Goal: Use online tool/utility: Utilize a website feature to perform a specific function

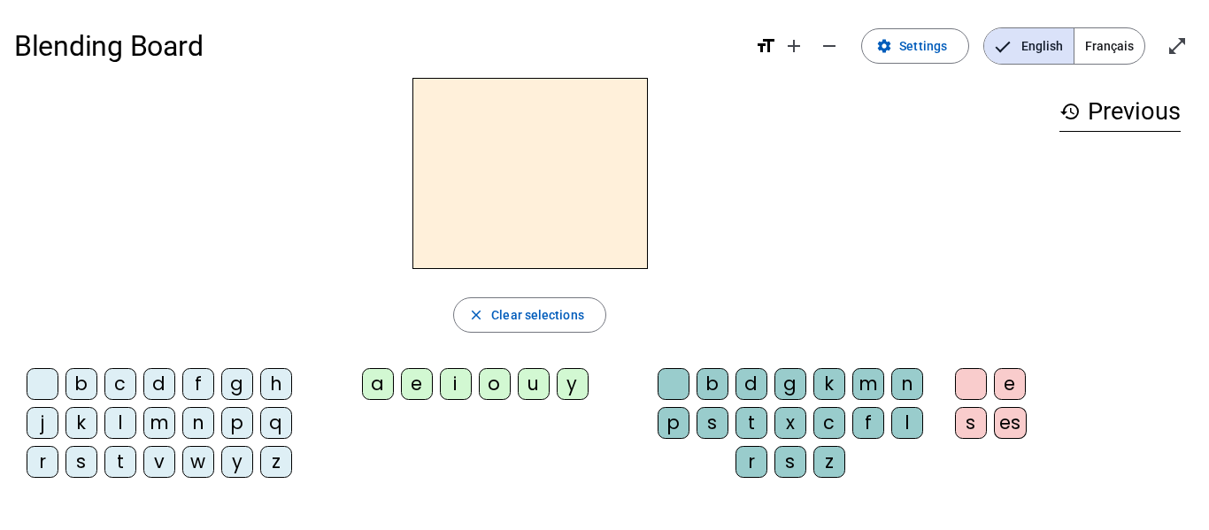
click at [1100, 44] on span "Français" at bounding box center [1109, 45] width 70 height 35
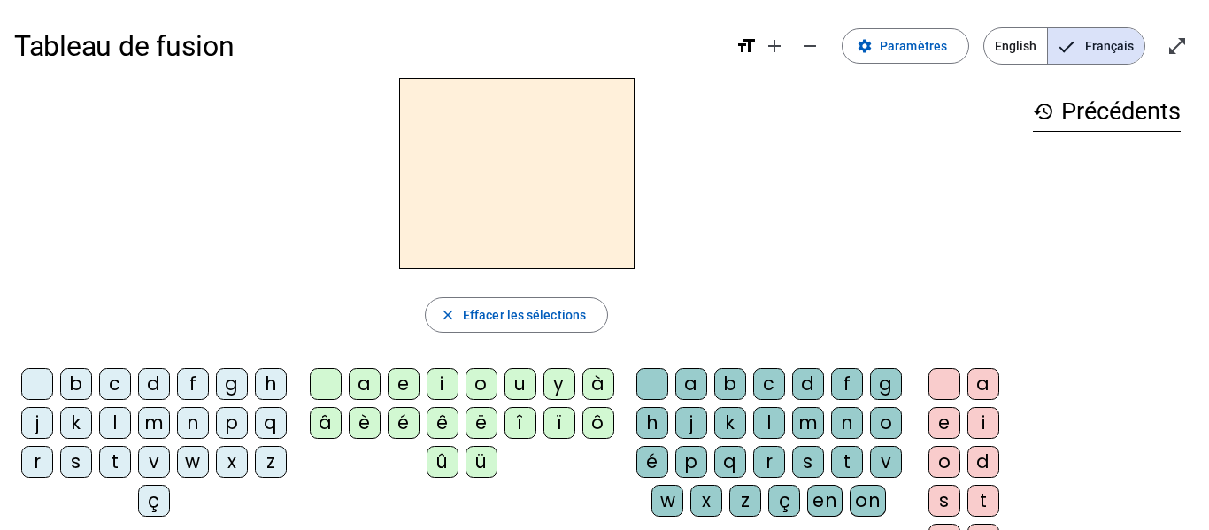
click at [92, 458] on div "s" at bounding box center [76, 462] width 32 height 32
click at [389, 371] on div "e" at bounding box center [404, 384] width 32 height 32
click at [131, 457] on div "t" at bounding box center [115, 462] width 32 height 32
click at [170, 395] on div "d" at bounding box center [154, 384] width 32 height 32
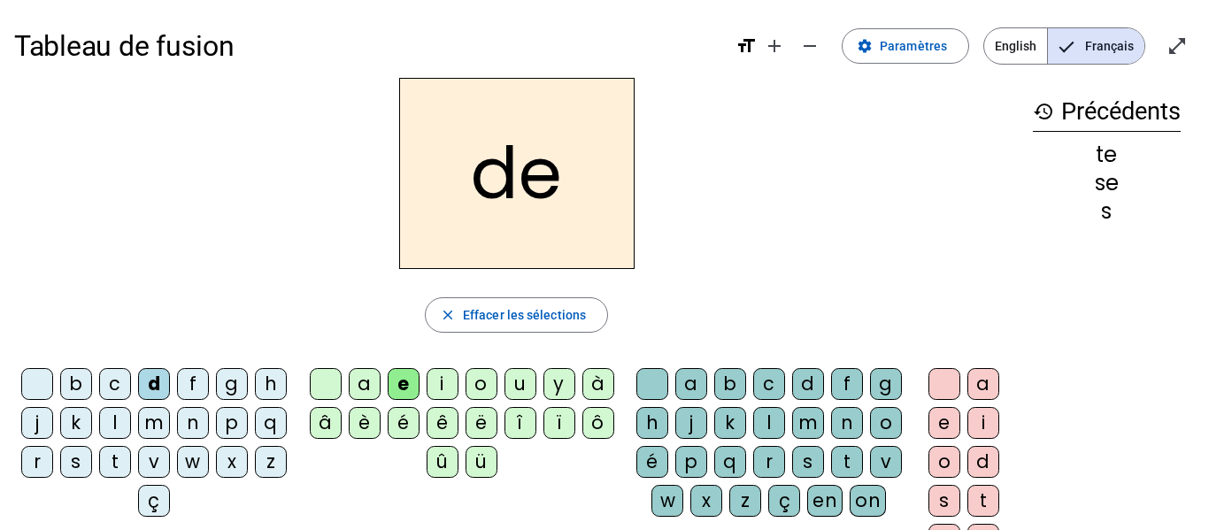
click at [170, 419] on div "m" at bounding box center [154, 423] width 32 height 32
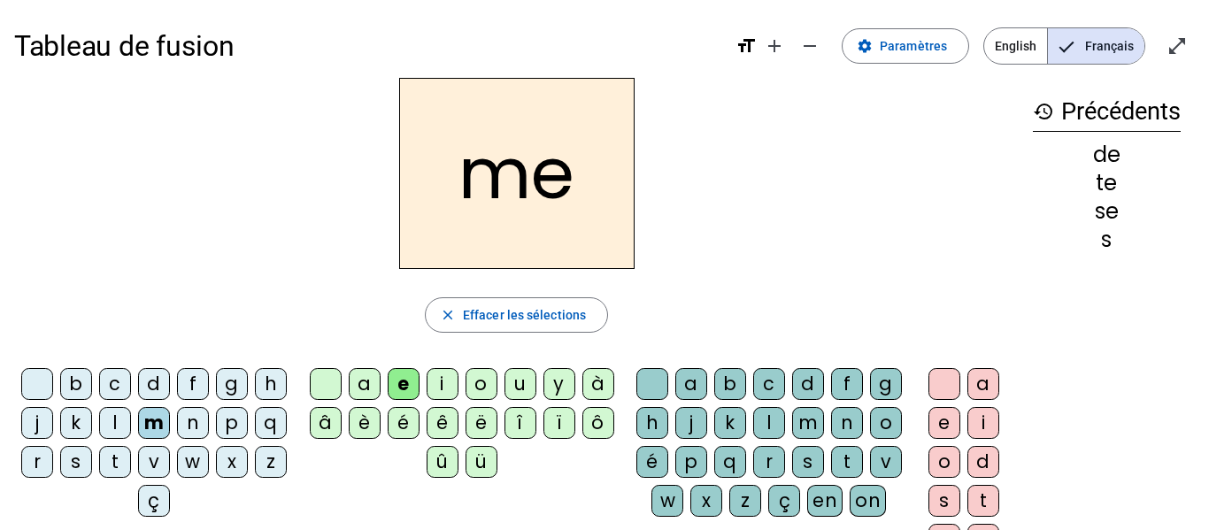
click at [360, 385] on div "a" at bounding box center [365, 384] width 32 height 32
click at [785, 421] on div "l" at bounding box center [769, 423] width 32 height 32
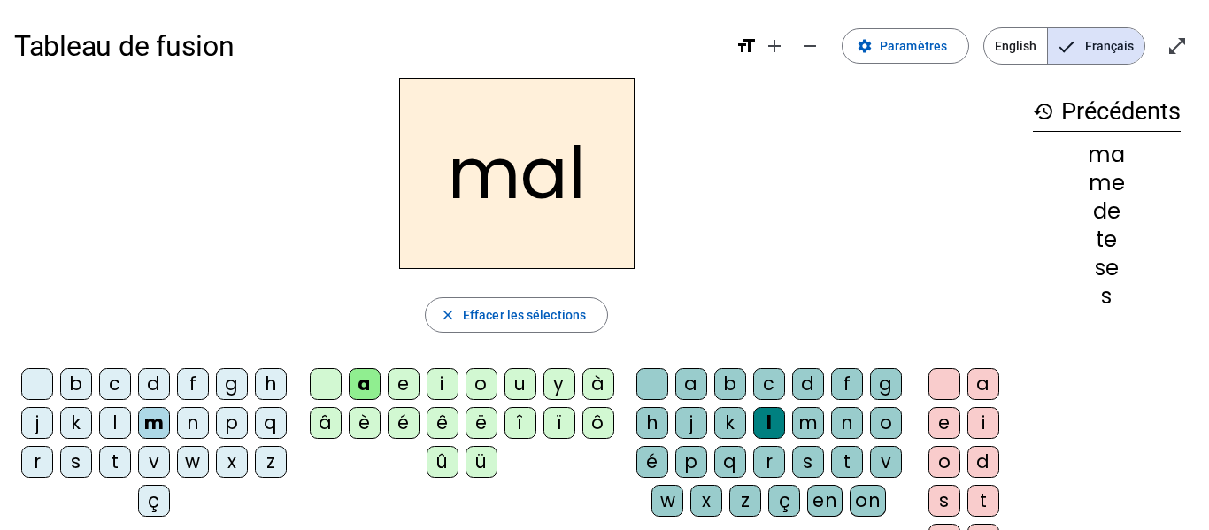
click at [451, 377] on div "i" at bounding box center [443, 384] width 32 height 32
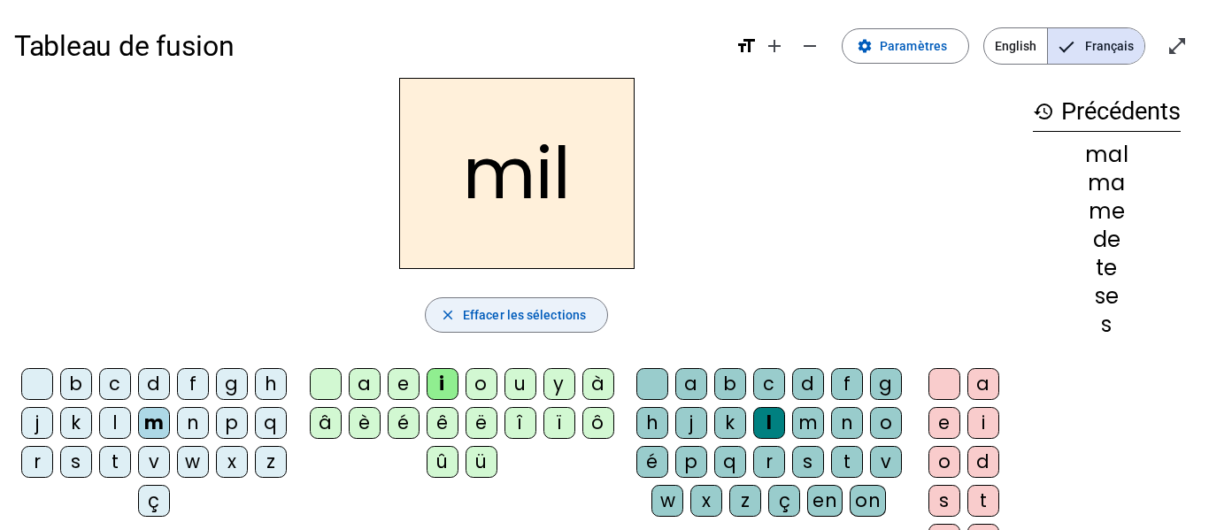
click at [506, 321] on span "Effacer les sélections" at bounding box center [524, 314] width 123 height 21
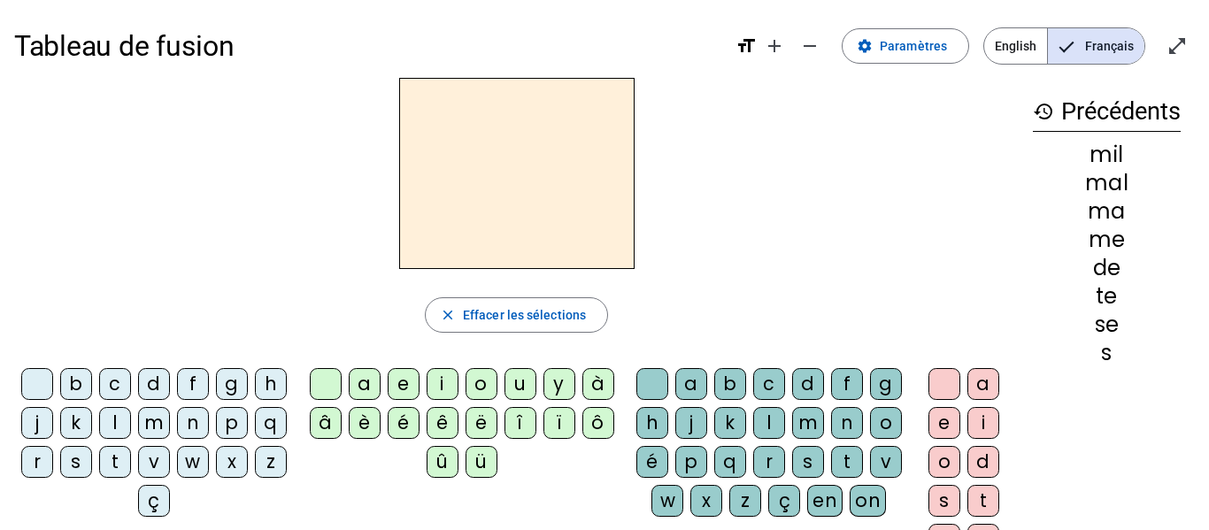
click at [92, 460] on div "s" at bounding box center [76, 462] width 32 height 32
click at [368, 387] on div "a" at bounding box center [365, 384] width 32 height 32
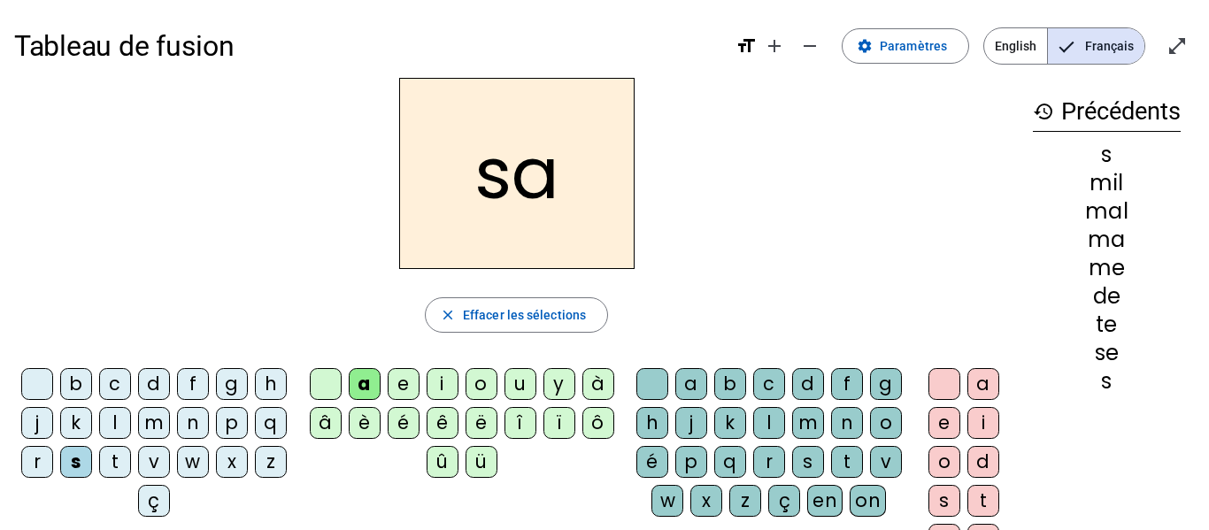
click at [784, 393] on div "c" at bounding box center [769, 384] width 32 height 32
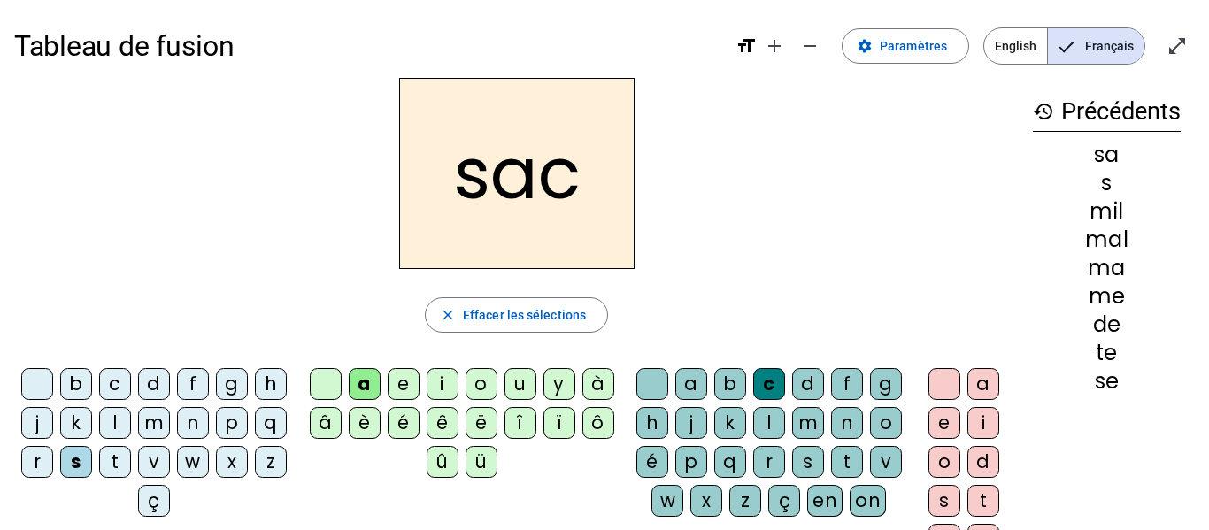
click at [785, 418] on div "l" at bounding box center [769, 423] width 32 height 32
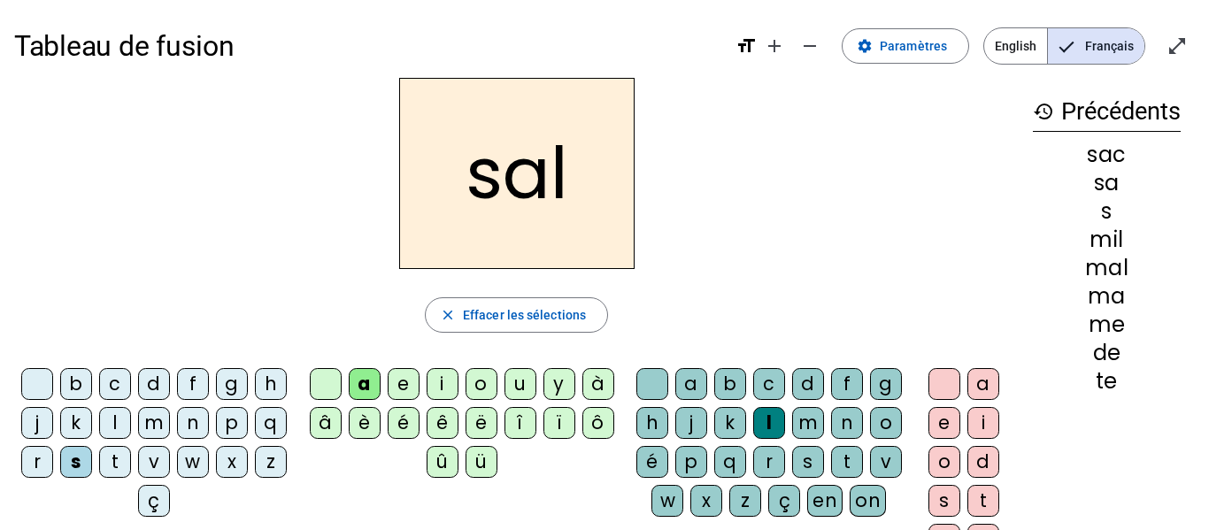
click at [170, 426] on div "m" at bounding box center [154, 423] width 32 height 32
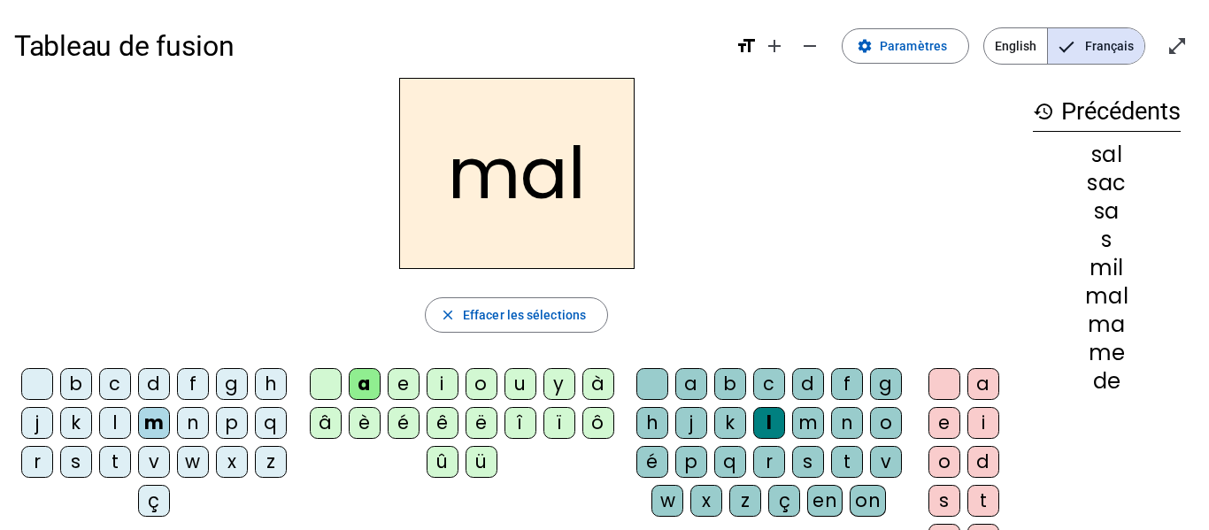
click at [131, 459] on div "t" at bounding box center [115, 462] width 32 height 32
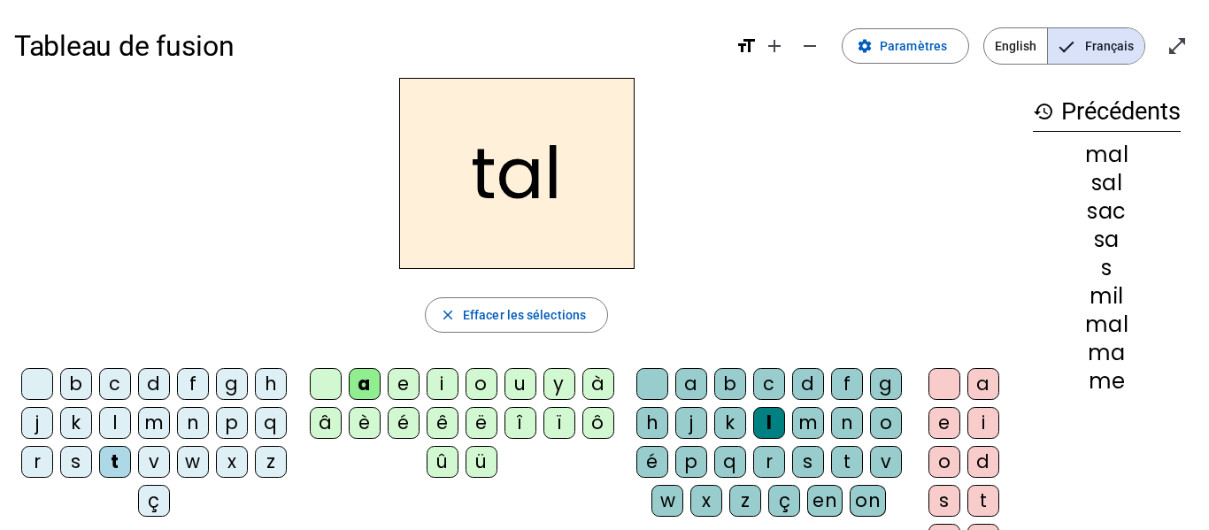
click at [170, 386] on div "d" at bounding box center [154, 384] width 32 height 32
